Goal: Information Seeking & Learning: Find specific fact

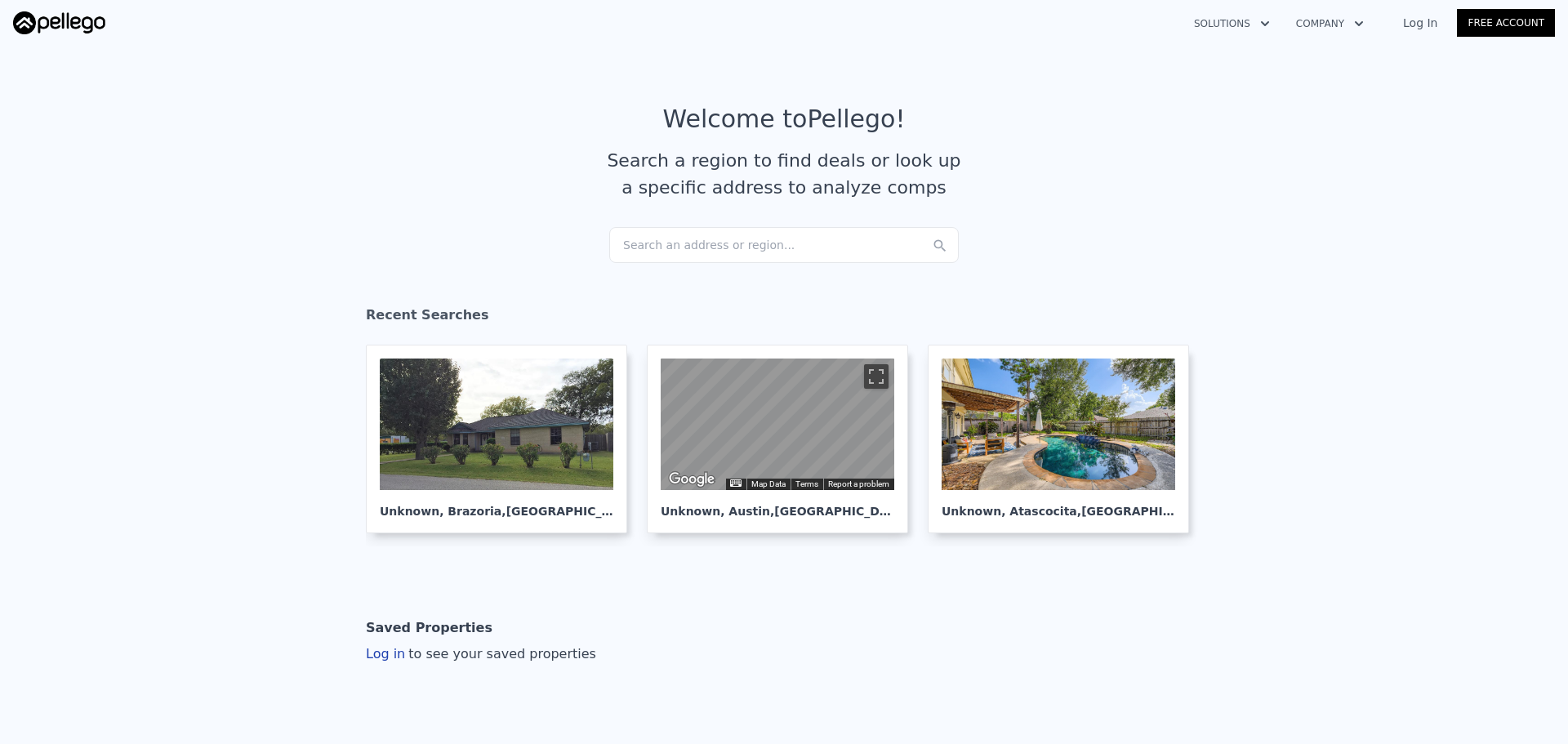
click at [723, 249] on div "Search an address or region..." at bounding box center [784, 244] width 349 height 36
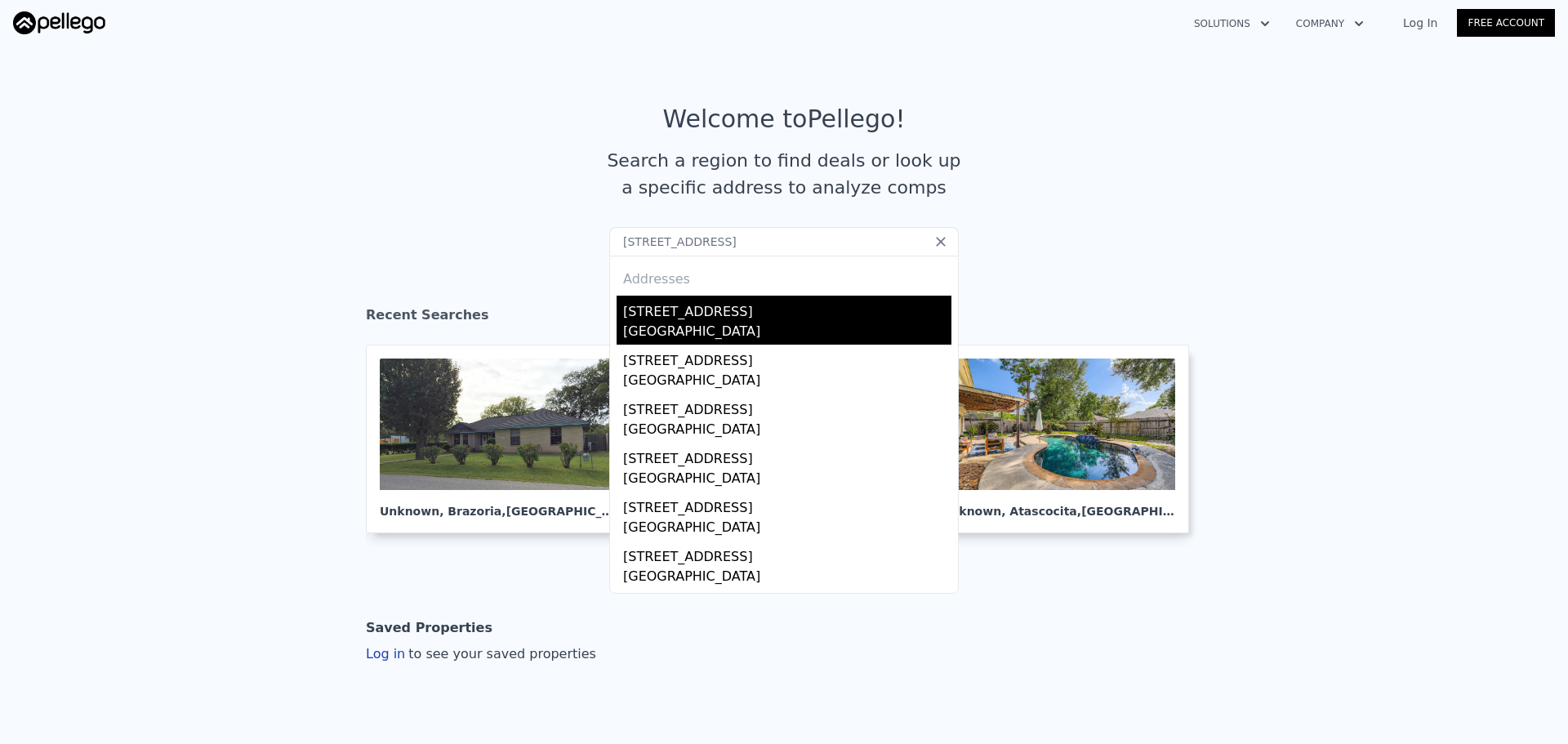
type input "7922 wilmerdean st"
click at [692, 308] on div "[STREET_ADDRESS]" at bounding box center [786, 308] width 329 height 26
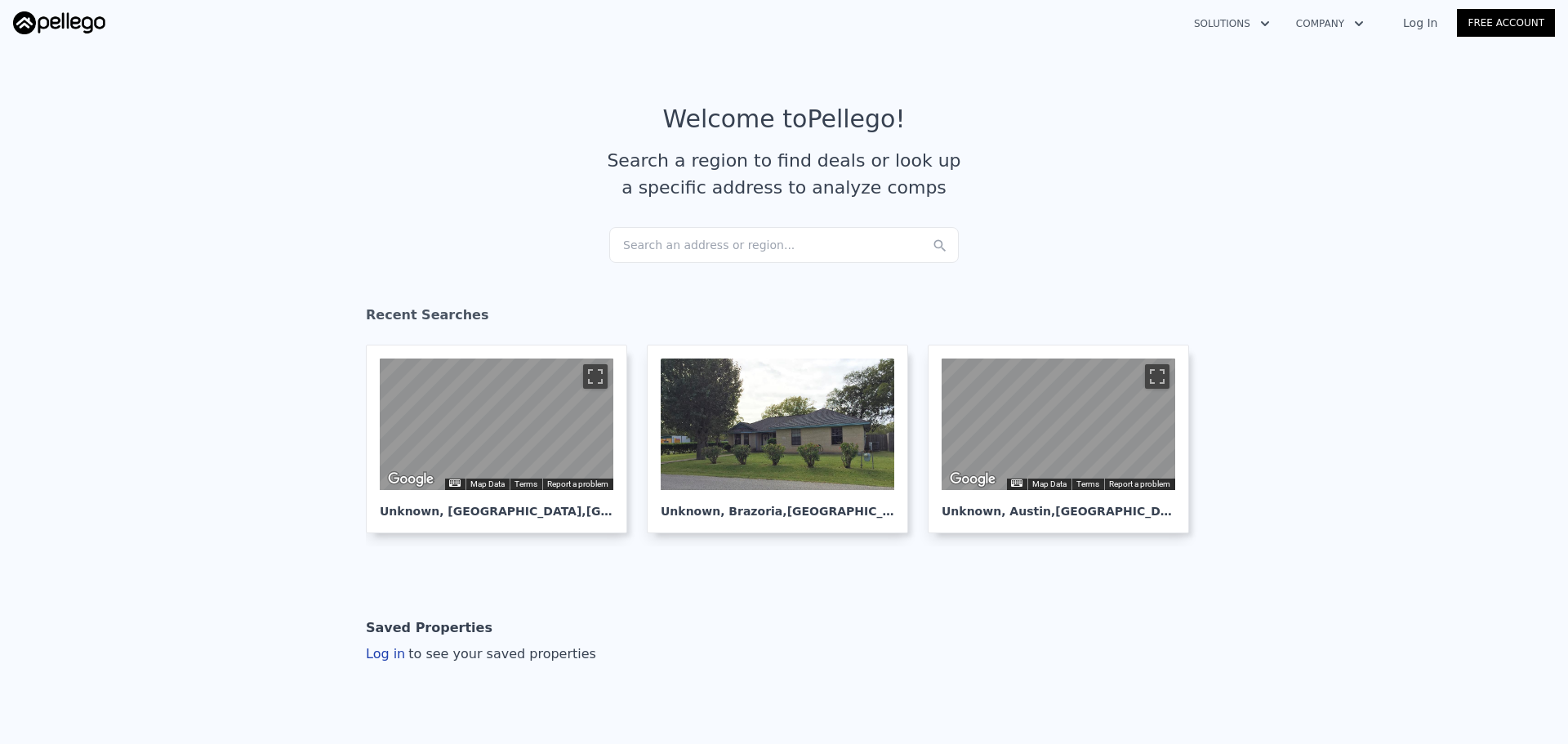
click at [677, 246] on div "Search an address or region..." at bounding box center [784, 244] width 349 height 36
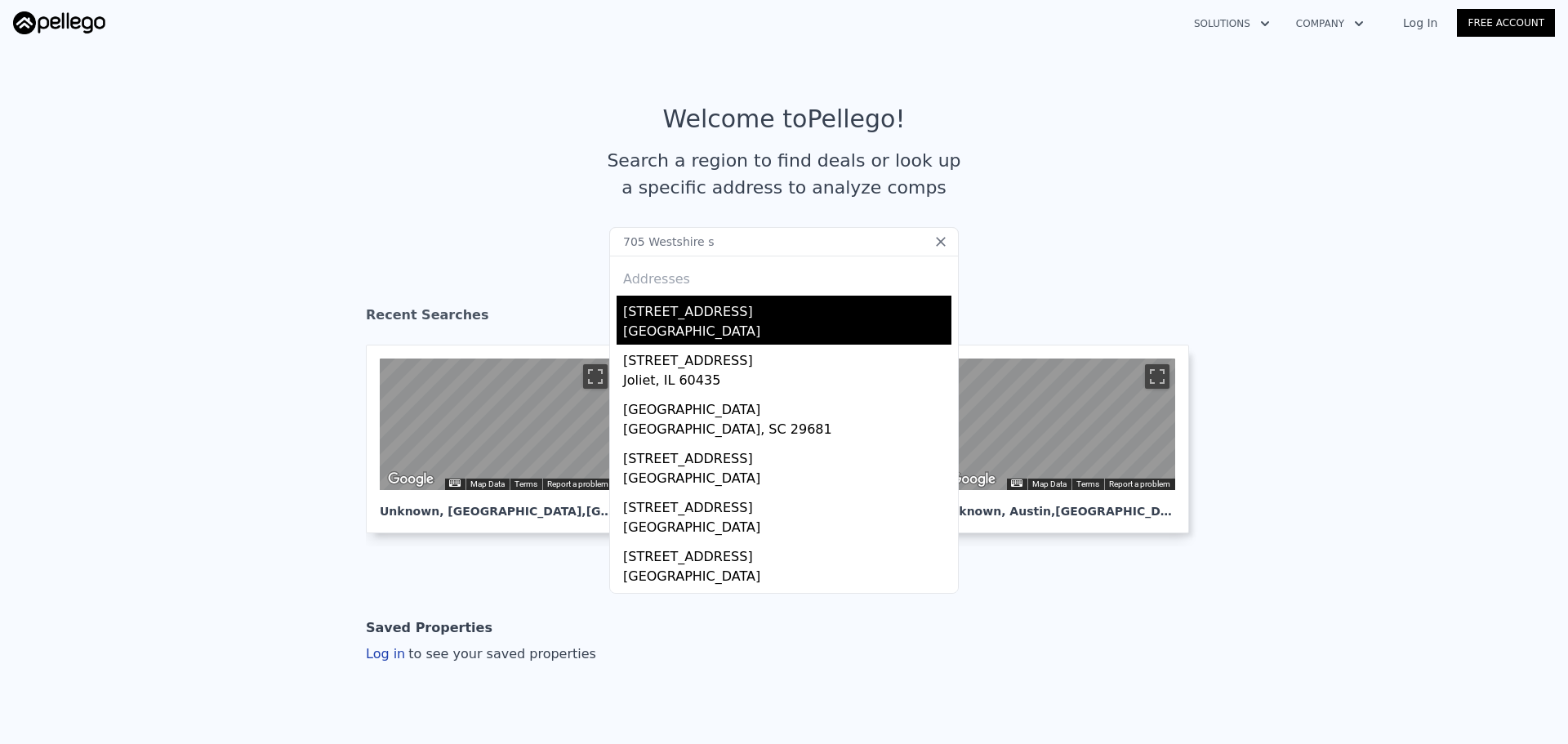
type input "705 Westshire s"
click at [704, 313] on div "[STREET_ADDRESS]" at bounding box center [786, 308] width 329 height 26
